Goal: Information Seeking & Learning: Learn about a topic

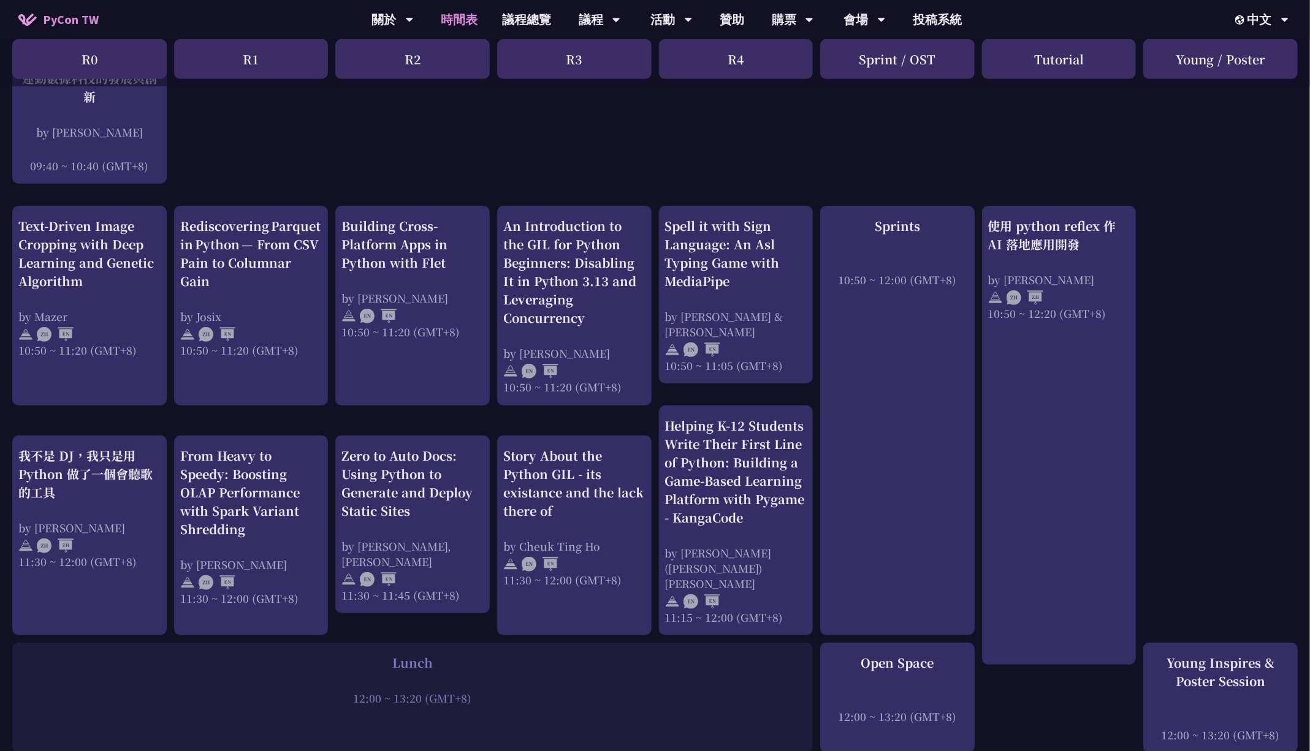
scroll to position [53, 0]
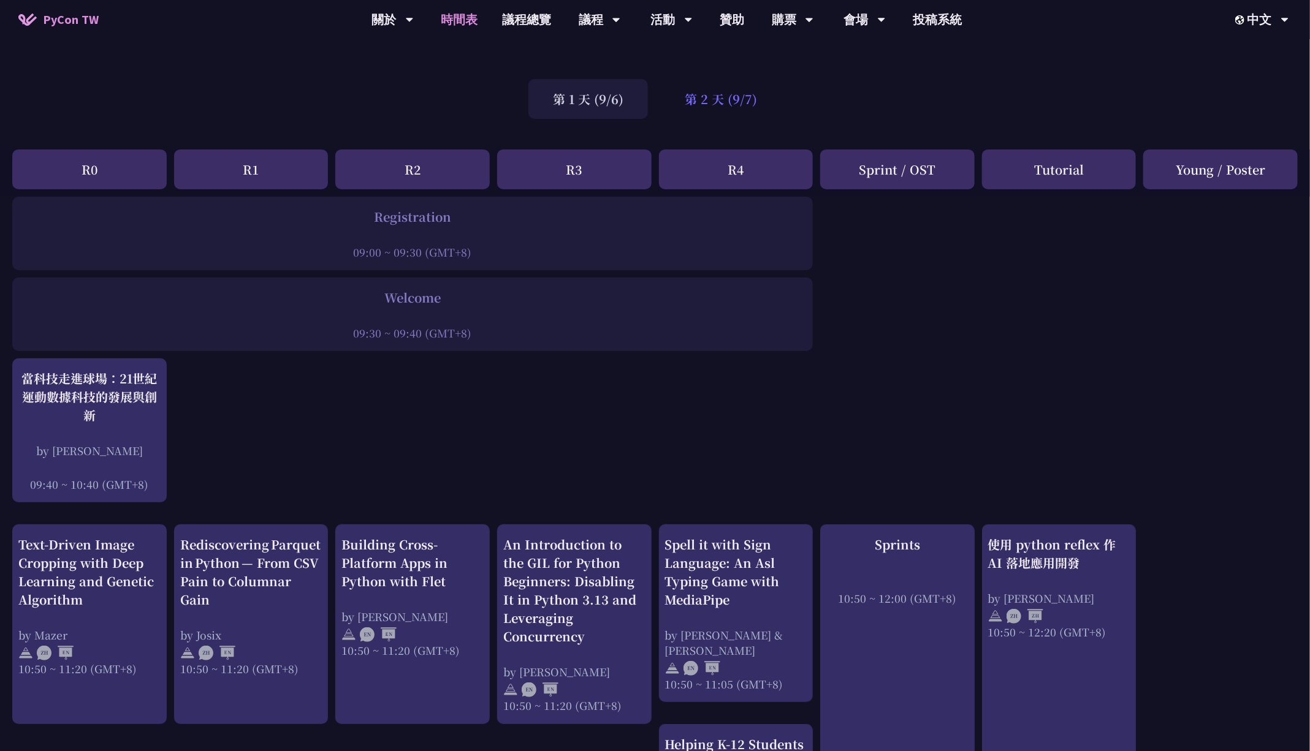
click at [742, 108] on div "第 2 天 (9/7)" at bounding box center [720, 99] width 121 height 40
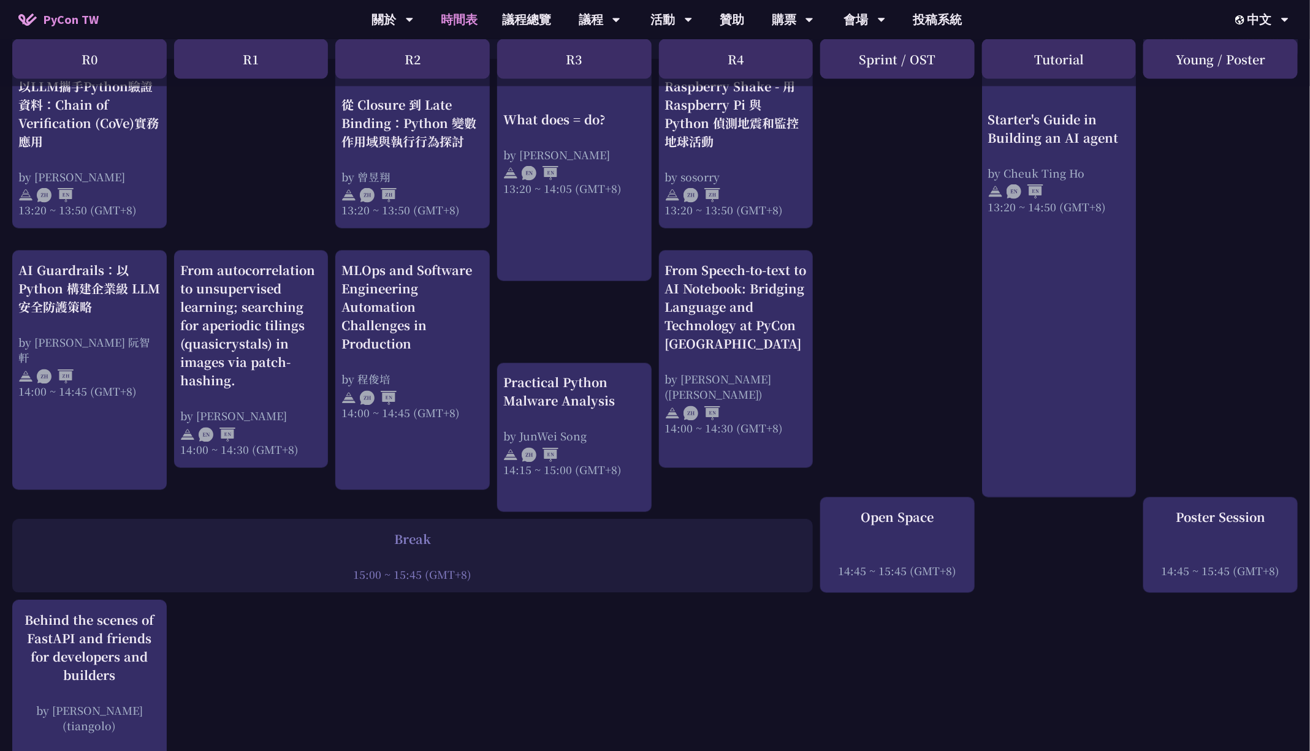
scroll to position [1094, 0]
click at [431, 552] on div at bounding box center [412, 560] width 788 height 18
click at [413, 531] on div "Break 15:00 ~ 15:45 (GMT+8)" at bounding box center [412, 559] width 800 height 74
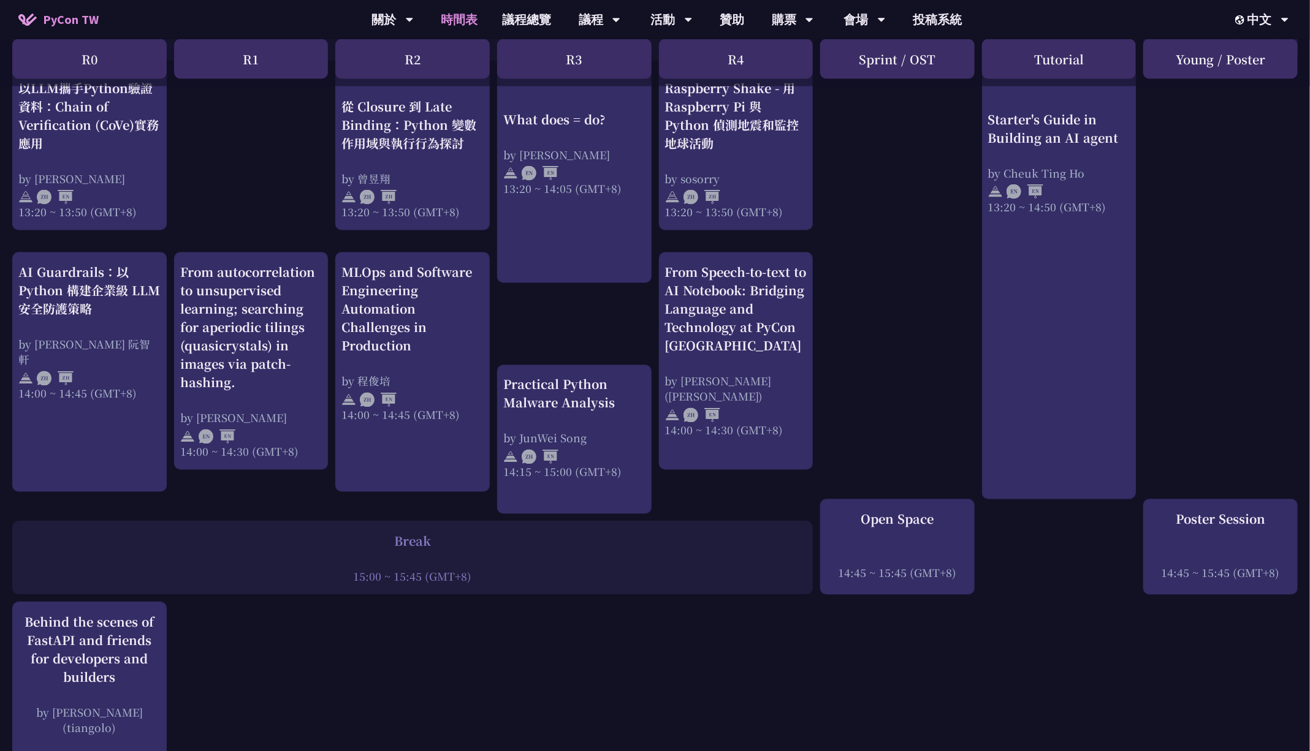
click at [411, 554] on div at bounding box center [412, 560] width 788 height 18
click at [417, 541] on div "Break" at bounding box center [412, 542] width 788 height 18
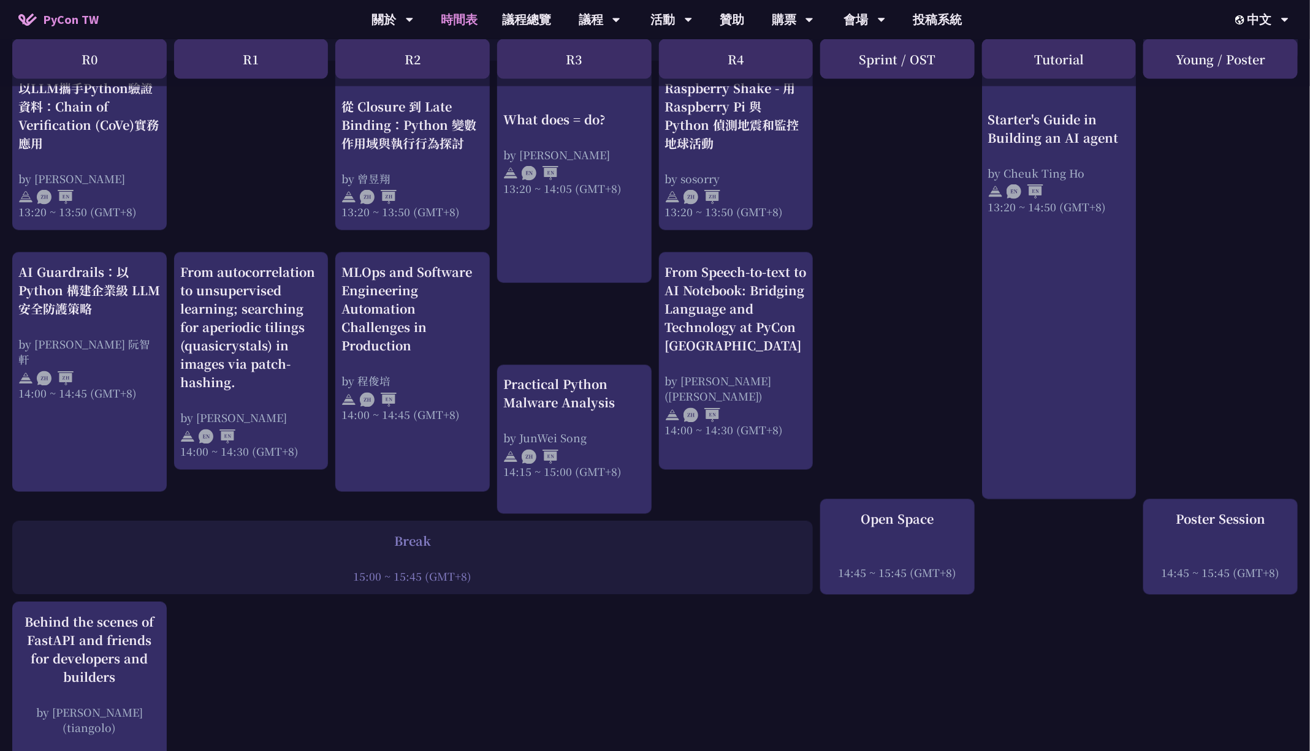
click at [417, 541] on div "Break" at bounding box center [412, 542] width 788 height 18
click at [394, 575] on div "15:00 ~ 15:45 (GMT+8)" at bounding box center [412, 576] width 788 height 15
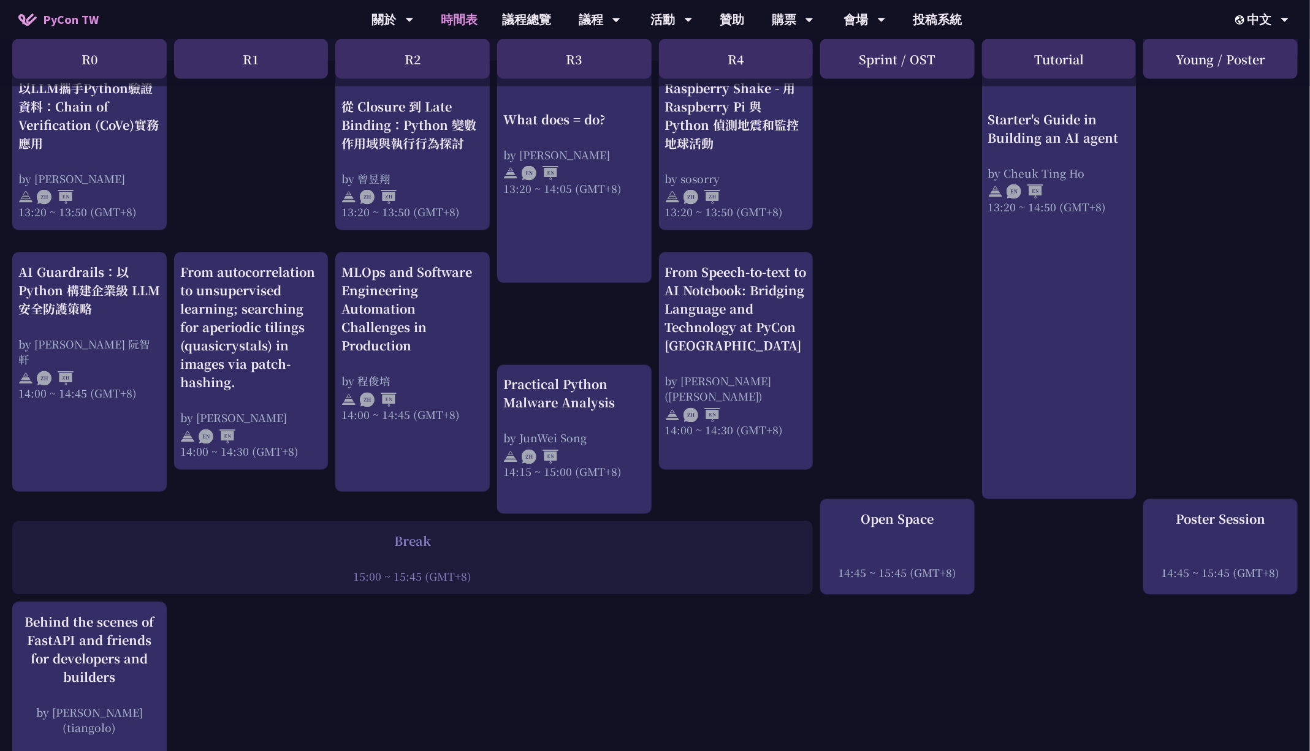
click at [460, 613] on div "print("Hello World")，然後呢？ by [PERSON_NAME] 10:50 ~ 11:35 (GMT+8) What does = do…" at bounding box center [655, 101] width 1310 height 1893
